Goal: Navigation & Orientation: Understand site structure

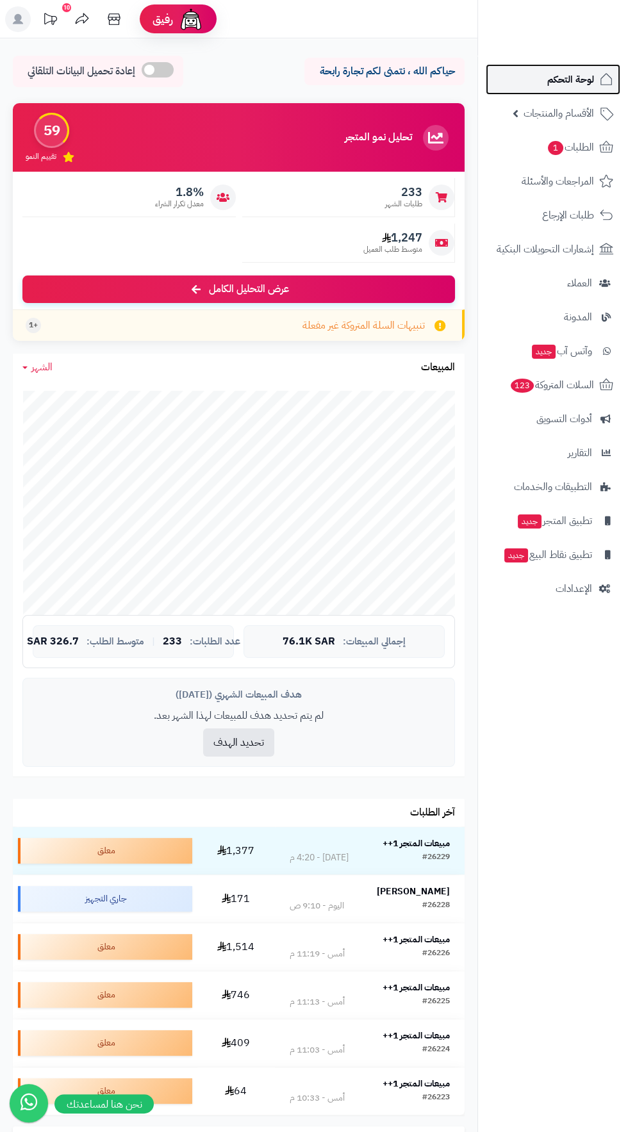
click at [553, 79] on span "لوحة التحكم" at bounding box center [570, 79] width 47 height 18
click at [584, 72] on span "لوحة التحكم" at bounding box center [570, 79] width 47 height 18
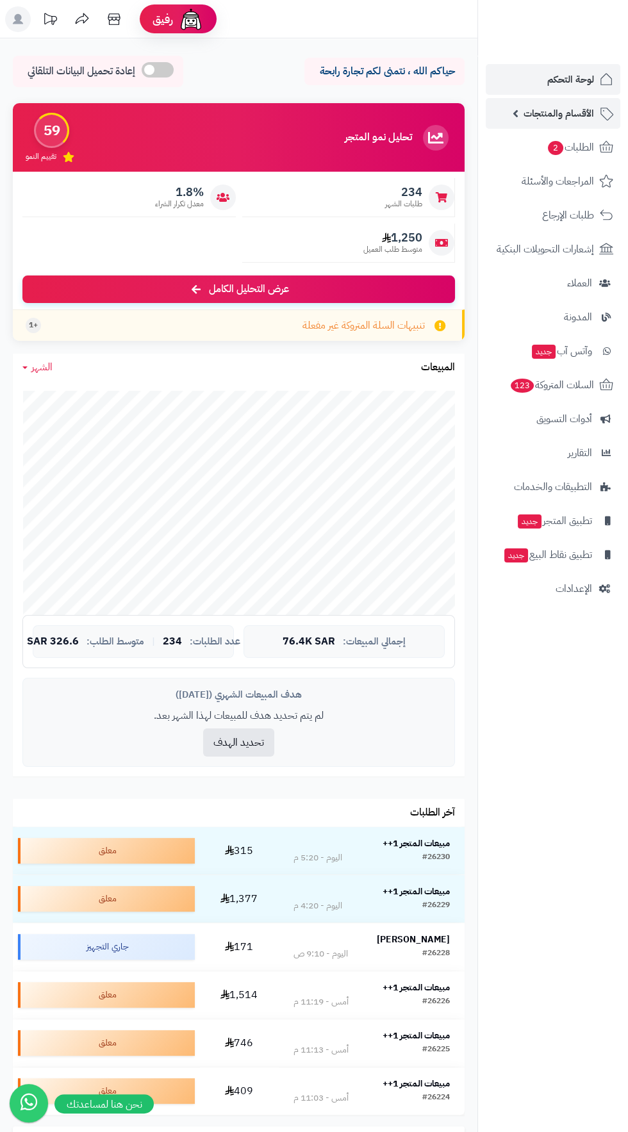
click at [543, 112] on span "الأقسام والمنتجات" at bounding box center [559, 113] width 70 height 18
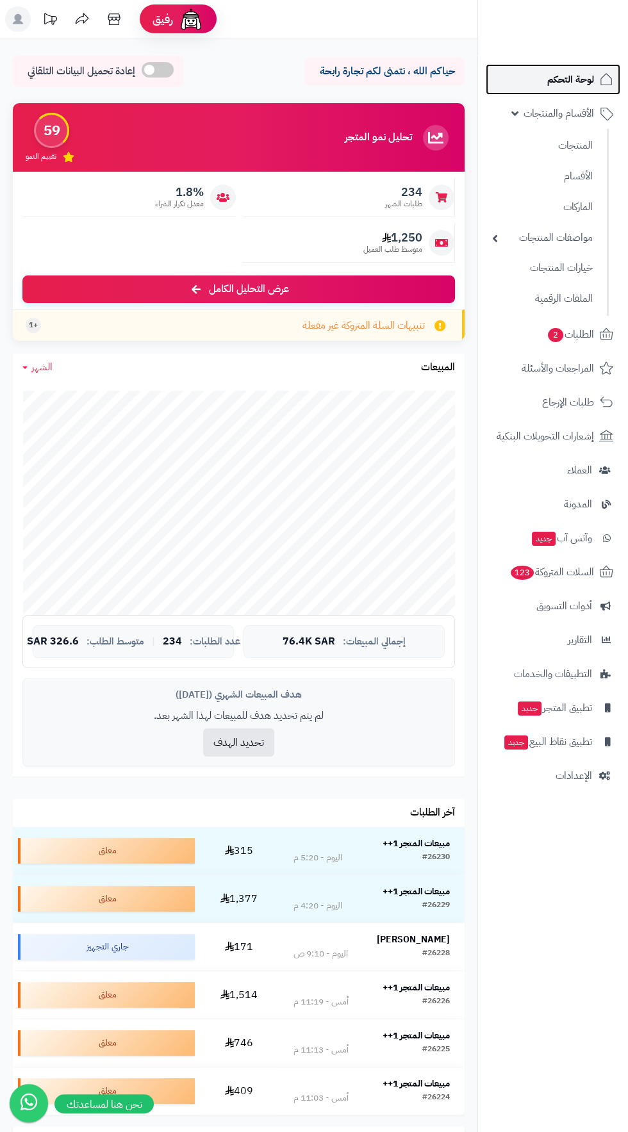
click at [555, 83] on span "لوحة التحكم" at bounding box center [570, 79] width 47 height 18
